Goal: Task Accomplishment & Management: Manage account settings

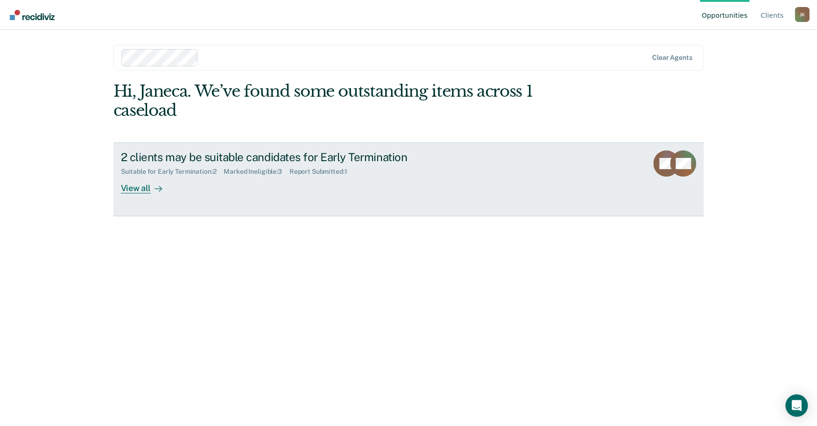
click at [151, 194] on div "View all" at bounding box center [147, 184] width 52 height 18
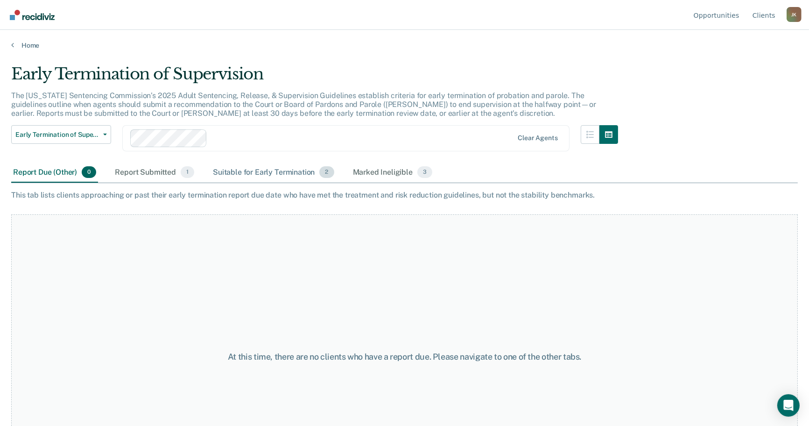
click at [330, 183] on div "Suitable for Early Termination 2" at bounding box center [273, 172] width 125 height 21
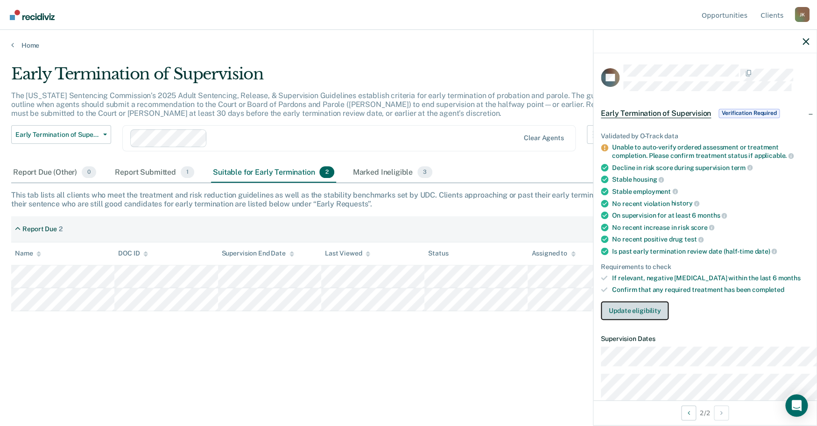
click at [601, 320] on button "Update eligibility" at bounding box center [635, 310] width 68 height 19
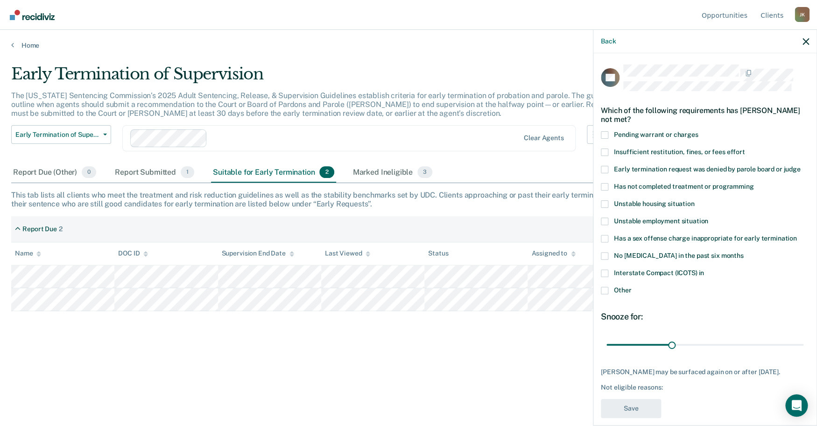
click at [601, 190] on span at bounding box center [604, 186] width 7 height 7
click at [753, 183] on input "Has not completed treatment or programming" at bounding box center [753, 183] width 0 height 0
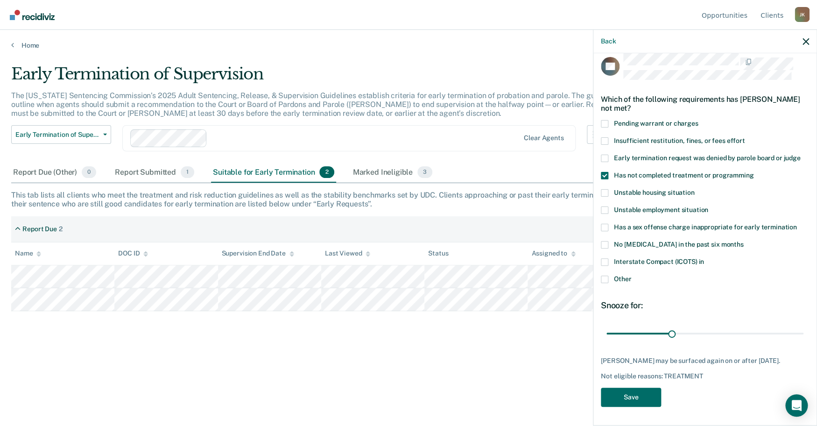
scroll to position [91, 0]
click at [601, 393] on button "Save" at bounding box center [631, 396] width 60 height 19
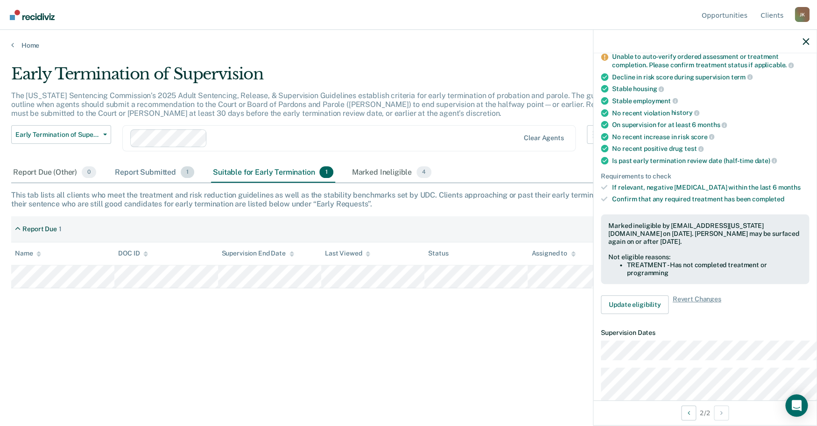
click at [191, 183] on div "Report Submitted 1" at bounding box center [154, 172] width 83 height 21
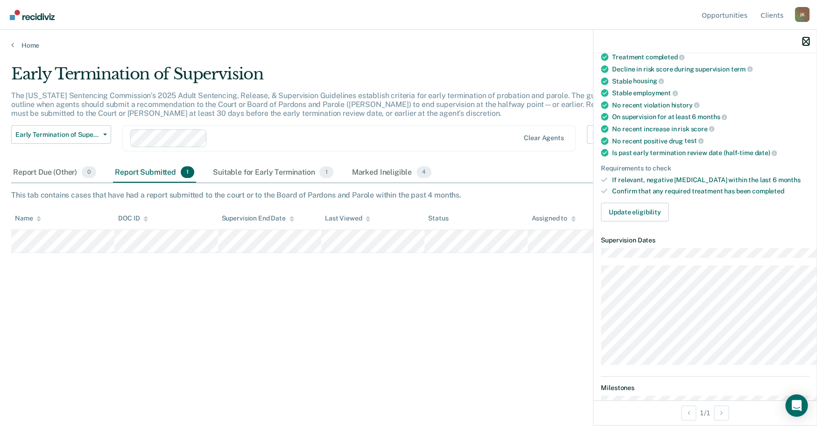
click at [802, 45] on icon "button" at bounding box center [805, 41] width 7 height 7
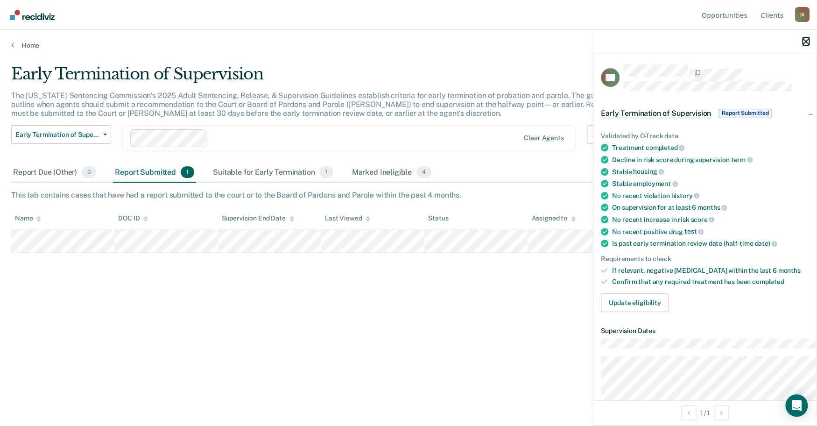
click at [802, 45] on icon "button" at bounding box center [805, 41] width 7 height 7
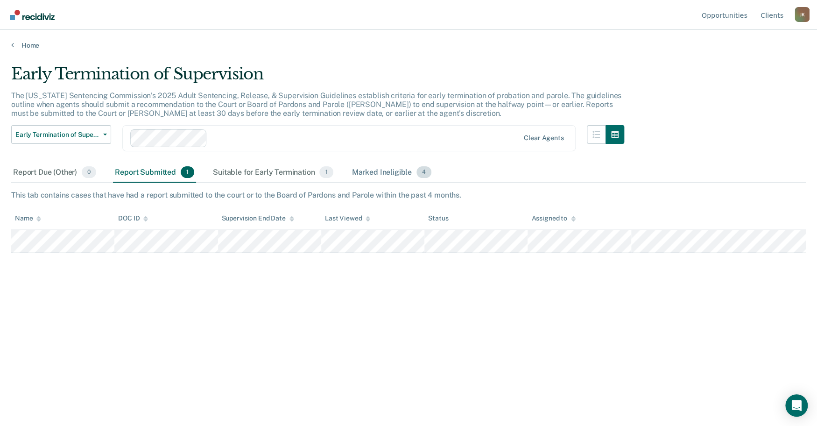
click at [434, 183] on div "Marked Ineligible 4" at bounding box center [392, 172] width 84 height 21
